Goal: Task Accomplishment & Management: Manage account settings

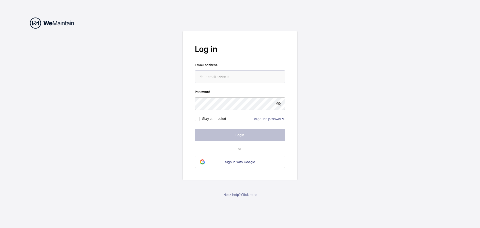
click at [255, 76] on input "email" at bounding box center [240, 77] width 91 height 13
click at [234, 74] on input "email" at bounding box center [240, 77] width 91 height 13
click at [212, 76] on input "email" at bounding box center [240, 77] width 91 height 13
click at [213, 76] on input "email" at bounding box center [240, 77] width 91 height 13
type input "p"
